Goal: Check status: Check status

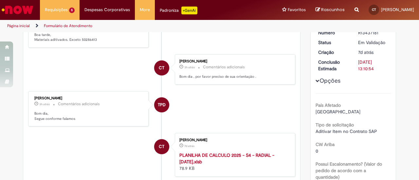
scroll to position [33, 0]
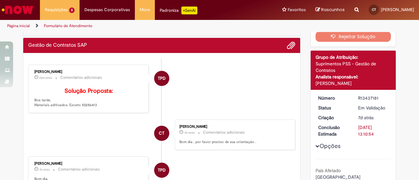
drag, startPoint x: 357, startPoint y: 96, endPoint x: 376, endPoint y: 98, distance: 19.7
click at [376, 98] on div "R13437181" at bounding box center [373, 98] width 30 height 7
copy div "R13437181"
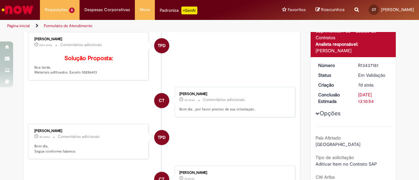
scroll to position [0, 0]
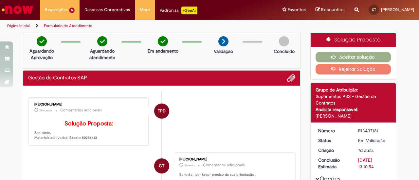
click at [86, 141] on p "Solução Proposta: Boa tarde, Materiais aditivados. Exceto 50286413" at bounding box center [88, 131] width 109 height 20
copy p "50286413"
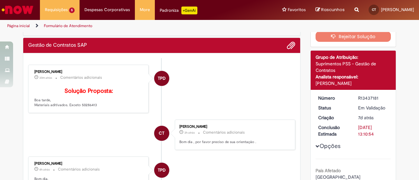
drag, startPoint x: 355, startPoint y: 98, endPoint x: 378, endPoint y: 101, distance: 23.1
click at [378, 100] on dd "R13437181" at bounding box center [373, 98] width 40 height 7
copy div "R13437181"
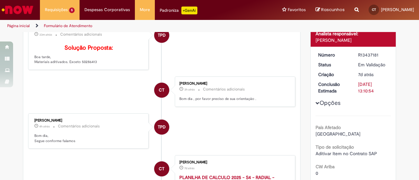
scroll to position [0, 0]
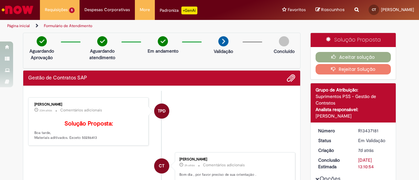
drag, startPoint x: 65, startPoint y: 148, endPoint x: 94, endPoint y: 146, distance: 28.9
click at [94, 141] on p "Solução Proposta: Boa tarde, Materiais aditivados. Exceto 50286413" at bounding box center [88, 131] width 109 height 20
copy p "Exceto 50286413"
